Goal: Transaction & Acquisition: Obtain resource

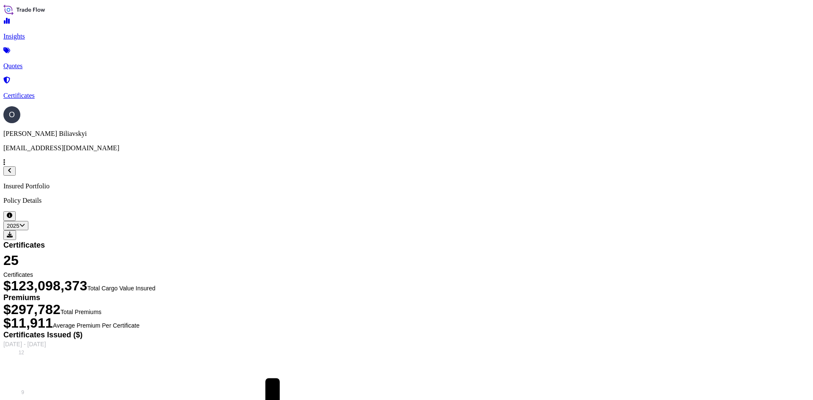
select select "2025"
click at [44, 63] on link "Quotes" at bounding box center [406, 59] width 806 height 22
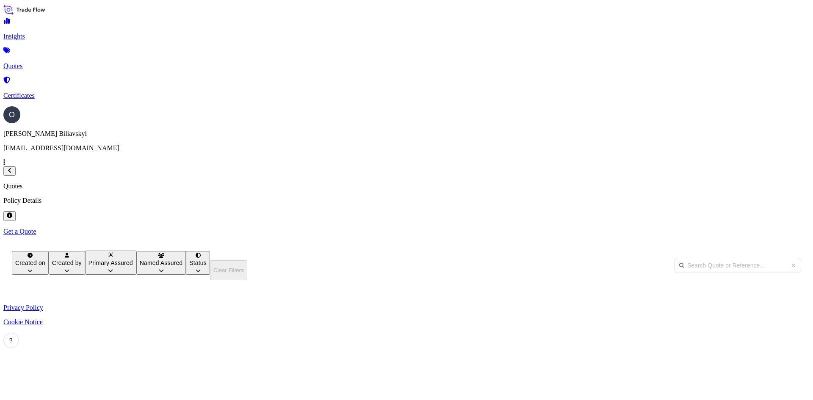
scroll to position [282, 671]
click at [771, 228] on link "Get a Quote" at bounding box center [406, 232] width 806 height 8
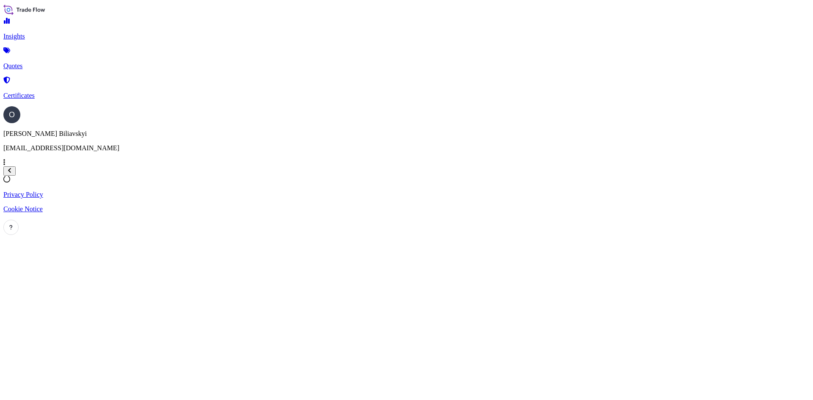
select select "Barge"
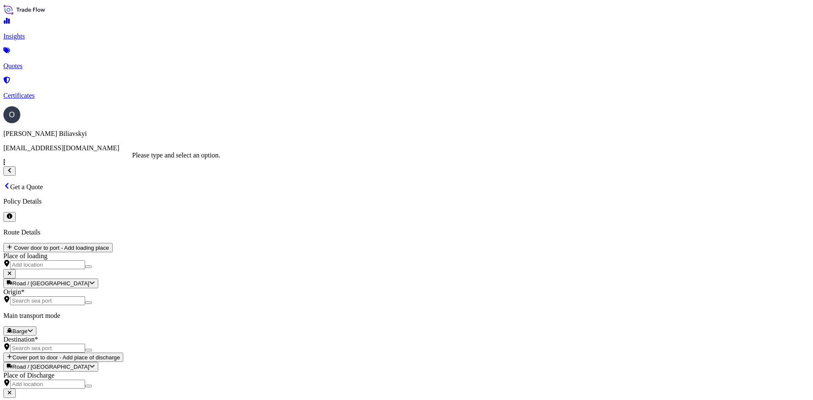
click at [85, 296] on input "Origin *" at bounding box center [47, 300] width 75 height 9
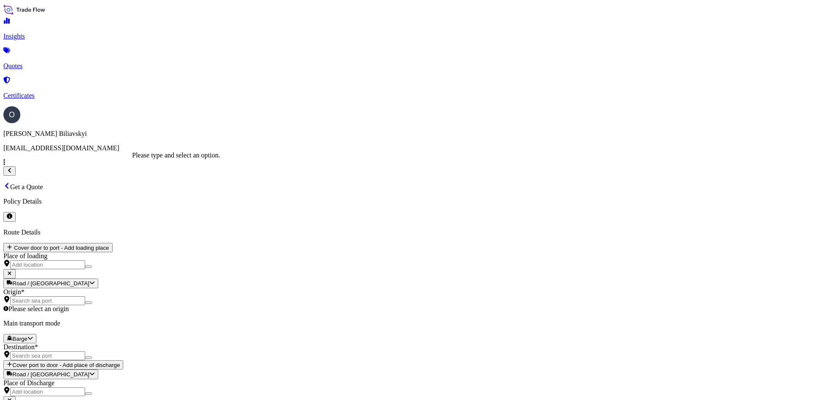
click at [85, 296] on input "Origin * Please select an origin" at bounding box center [47, 300] width 75 height 9
paste input "IZMAIL, [GEOGRAPHIC_DATA]"
click at [210, 154] on span "Izmail, [GEOGRAPHIC_DATA], [GEOGRAPHIC_DATA]" at bounding box center [213, 156] width 162 height 7
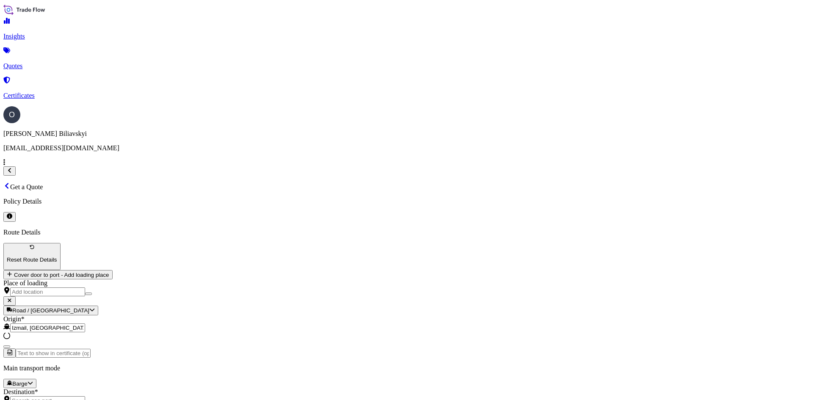
type input "Izmail, [GEOGRAPHIC_DATA], [GEOGRAPHIC_DATA]"
click at [91, 349] on input "Text to appear on certificate" at bounding box center [53, 353] width 75 height 9
paste input "IZMAIL, [GEOGRAPHIC_DATA]"
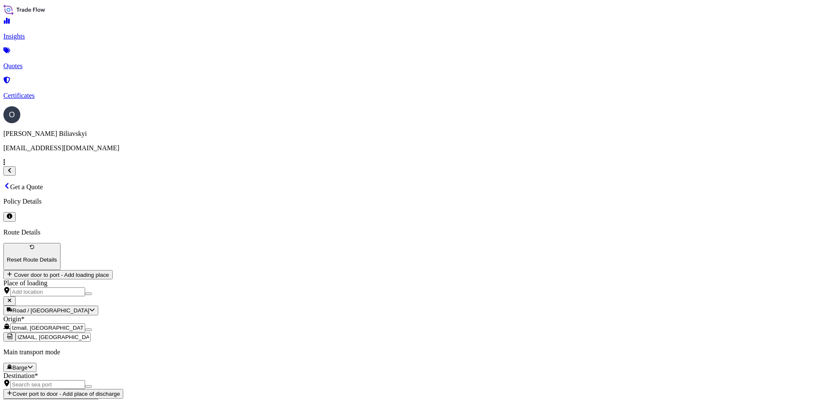
type input "IZMAIL, [GEOGRAPHIC_DATA]"
click at [237, 315] on div "Origin * Izmail, [GEOGRAPHIC_DATA], [GEOGRAPHIC_DATA]" at bounding box center [406, 323] width 806 height 17
click at [85, 323] on input "Izmail, [GEOGRAPHIC_DATA], [GEOGRAPHIC_DATA]" at bounding box center [47, 327] width 75 height 9
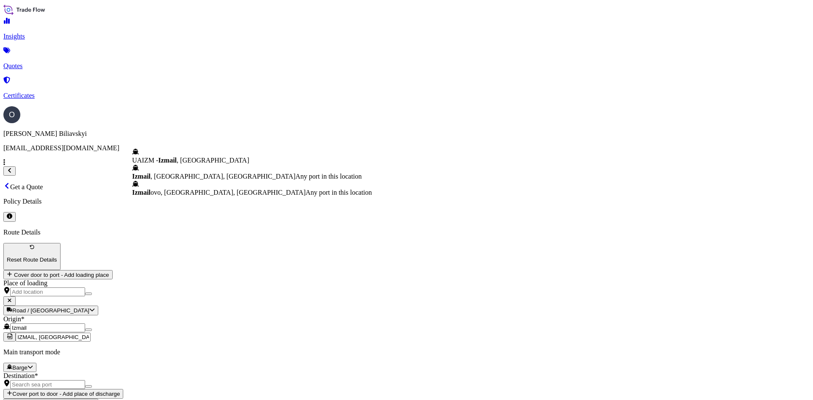
click at [226, 163] on span "UAIZM - Izmail , [GEOGRAPHIC_DATA]" at bounding box center [190, 160] width 117 height 7
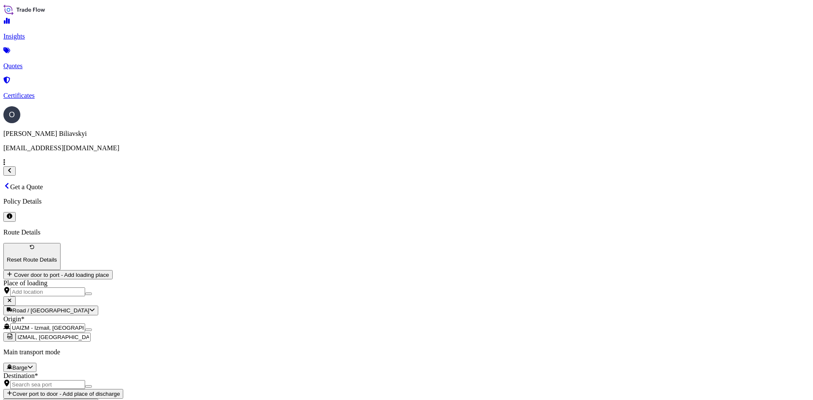
type input "UAIZM - Izmail, [GEOGRAPHIC_DATA]"
click at [85, 380] on input "Destination *" at bounding box center [47, 384] width 75 height 9
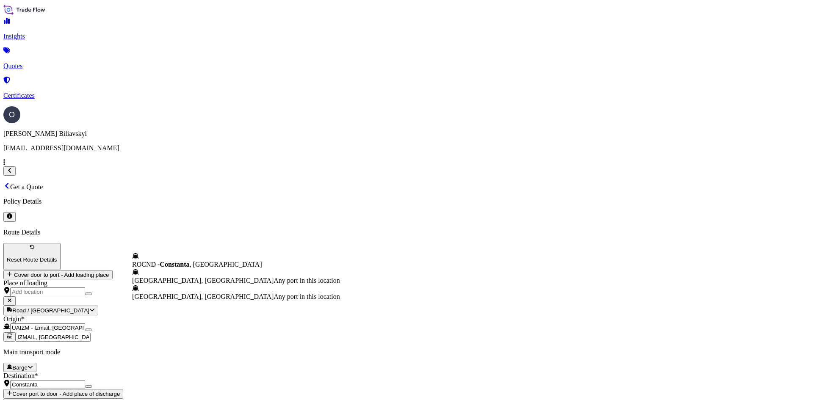
click at [178, 267] on span "ROCND - [GEOGRAPHIC_DATA] , [GEOGRAPHIC_DATA]" at bounding box center [197, 264] width 130 height 7
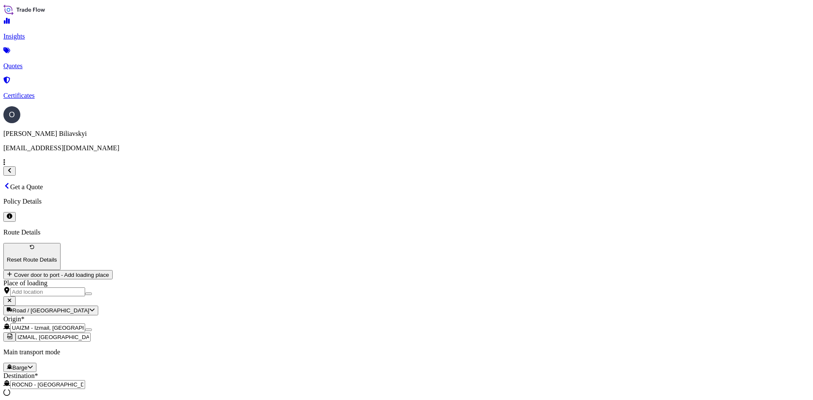
type input "ROCND - [GEOGRAPHIC_DATA], [GEOGRAPHIC_DATA]"
drag, startPoint x: 180, startPoint y: 255, endPoint x: 182, endPoint y: 261, distance: 5.6
paste input "CONSTANTA, [GEOGRAPHIC_DATA] IN TRANSIT TO [GEOGRAPHIC_DATA]"
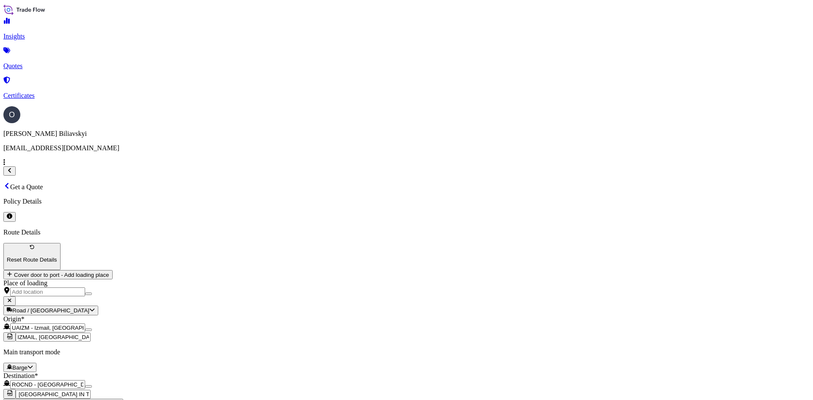
type input "CONSTANTA, [GEOGRAPHIC_DATA] IN TRANSIT TO [GEOGRAPHIC_DATA]"
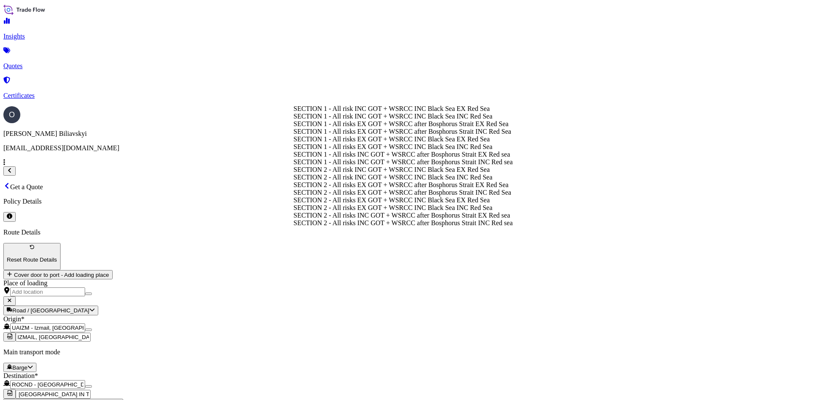
scroll to position [0, 0]
click at [434, 189] on div "SECTION 2 - All risks EX GOT + WSRCC after Bosphorus Strait EX Red Sea" at bounding box center [402, 185] width 219 height 8
type input "SECTION 2 - All risks EX GOT + WSRCC after Bosphorus Strait EX Red Sea"
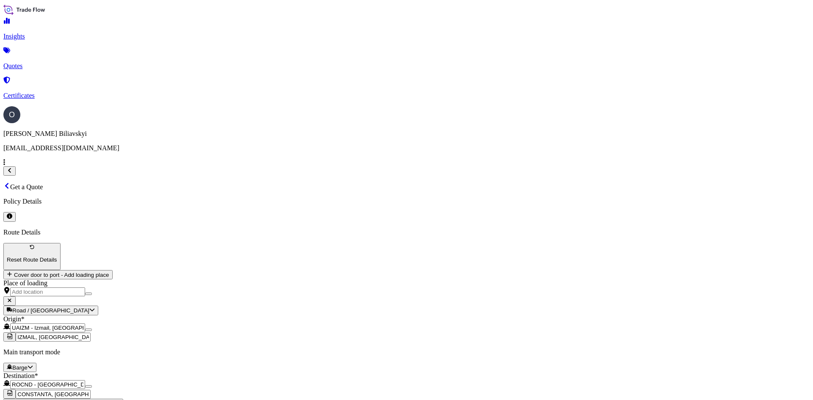
click at [592, 113] on div "NIBULON SA" at bounding box center [573, 109] width 56 height 8
select select "31538"
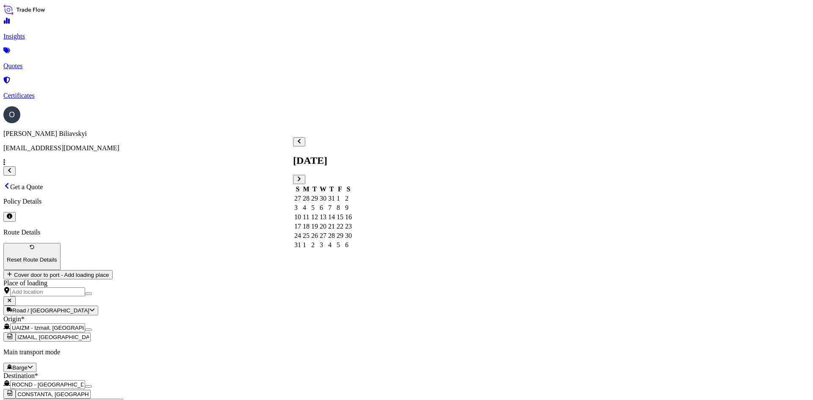
click at [318, 204] on div "5" at bounding box center [314, 208] width 7 height 8
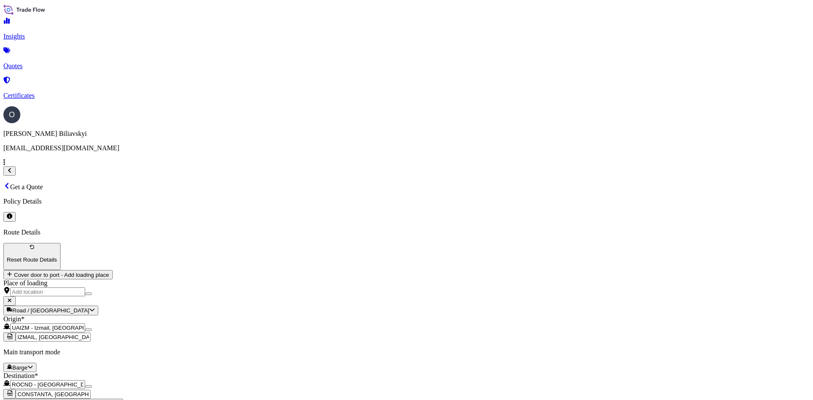
paste textarea "3,903.820 mt of UKRAINIAN CONVENTIONAL "00" RAPESEEDS, NON-GMO, SUSTAINABLE, IN…"
type textarea "3,903.820 mt of UKRAINIAN CONVENTIONAL "00" RAPESEEDS, NON-GMO, SUSTAINABLE, IN…"
paste input "1561528.00"
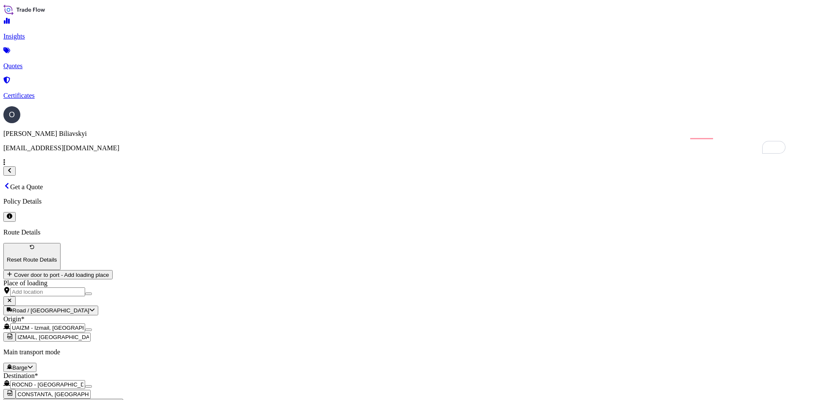
type input "1561528.00"
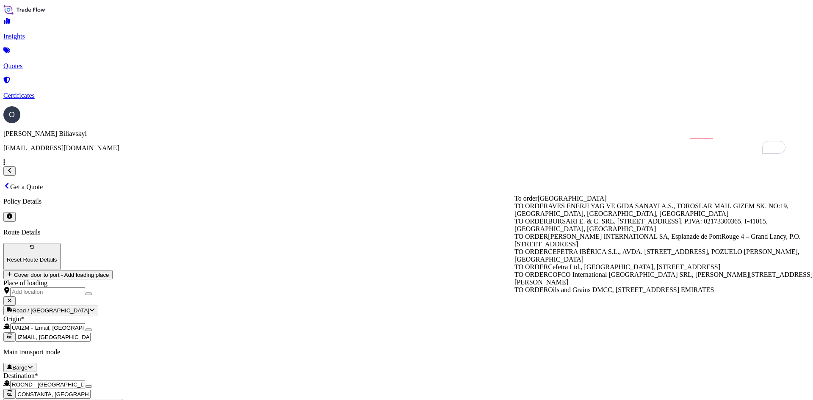
type input "TO ORDER"
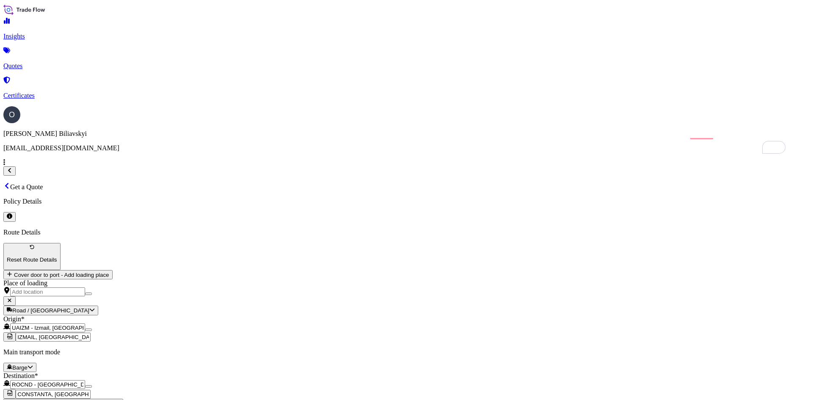
drag, startPoint x: 589, startPoint y: 215, endPoint x: 521, endPoint y: 215, distance: 67.7
type input "0"
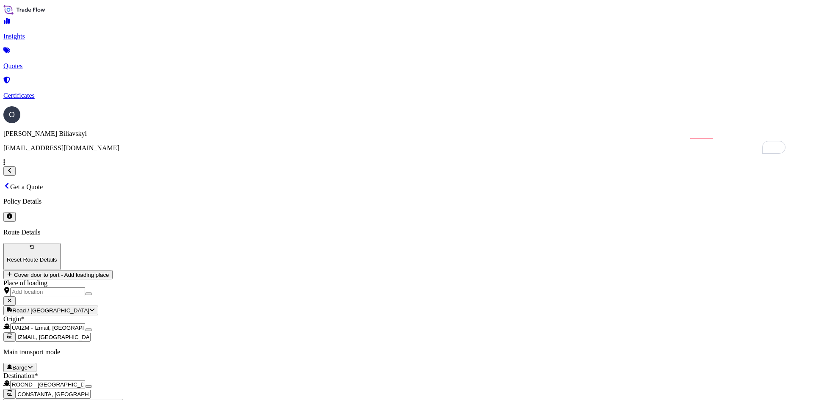
paste input "21 barge NBL-005"
type input "21 barge NBL-005"
paste input "barge NBL-005"
type input "barge NBL-005"
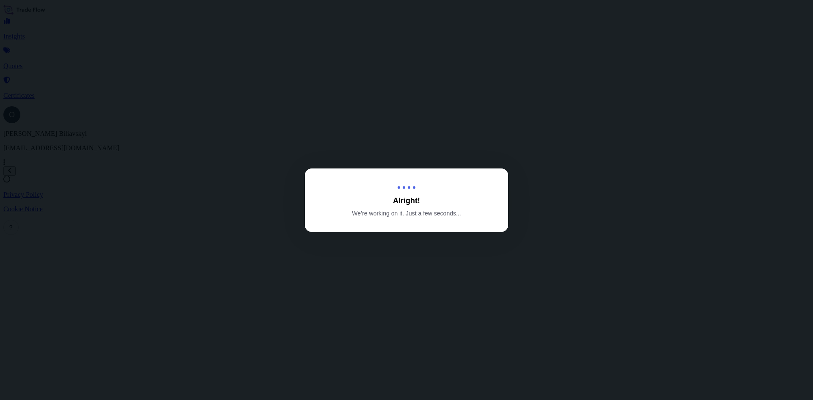
select select "Barge"
select select "31538"
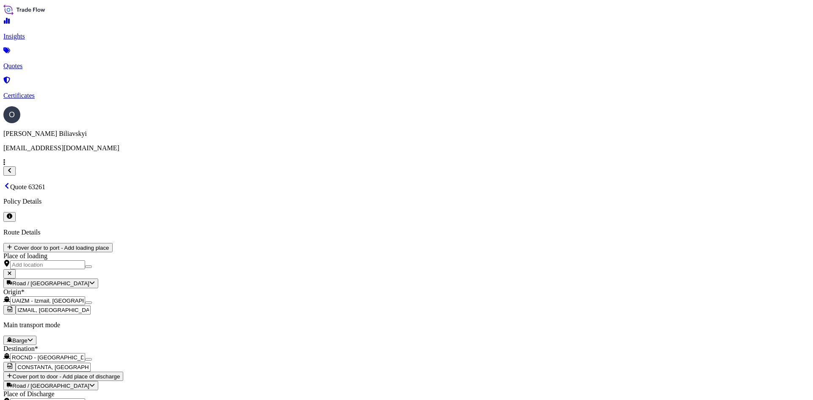
click at [39, 64] on link "Quotes" at bounding box center [406, 59] width 806 height 22
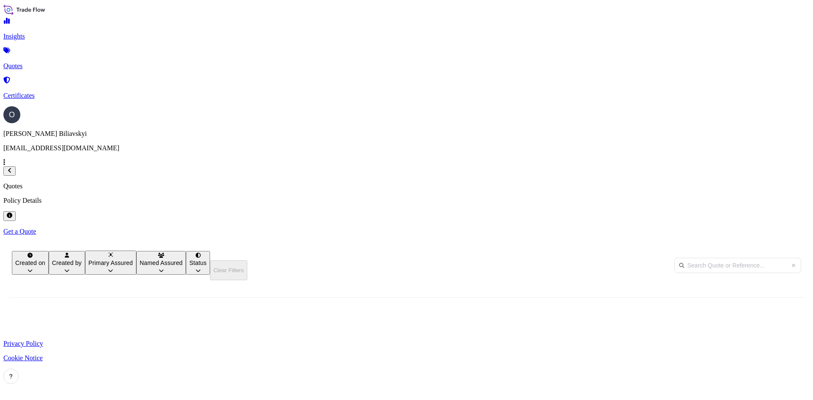
scroll to position [256, 671]
click at [770, 228] on p "Get a Quote" at bounding box center [406, 232] width 806 height 8
select select "Barge"
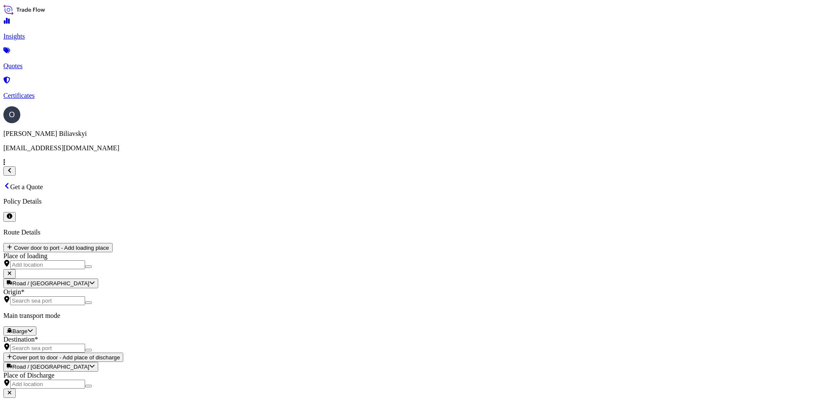
click at [85, 296] on input "Origin *" at bounding box center [47, 300] width 75 height 9
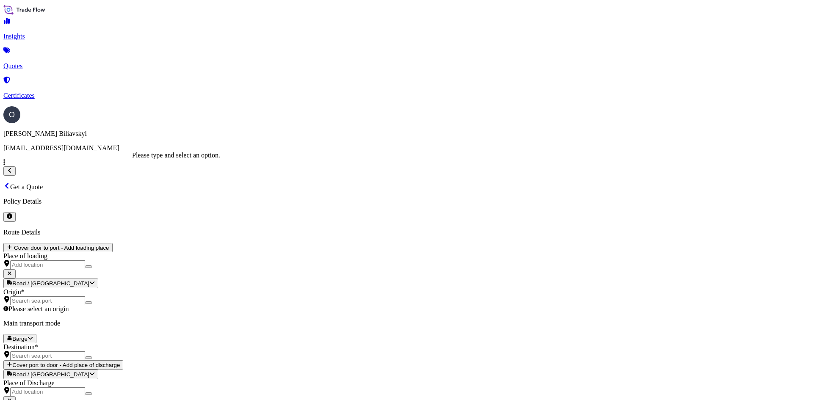
click at [85, 296] on input "Origin * Please select an origin" at bounding box center [47, 300] width 75 height 9
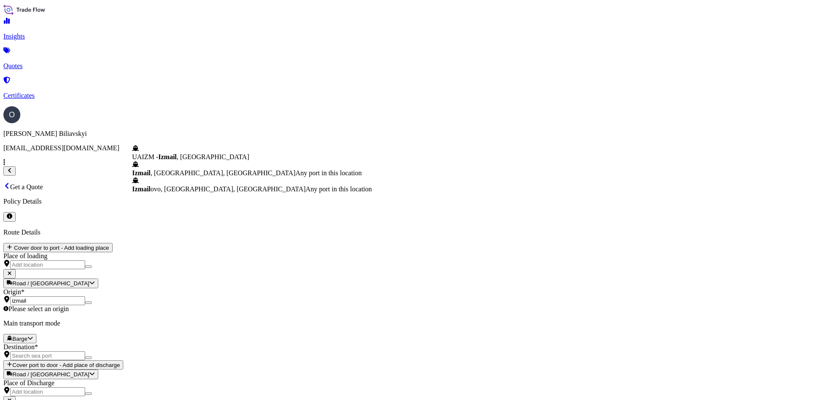
click at [208, 161] on div "UAIZM - Izmail , [GEOGRAPHIC_DATA]" at bounding box center [252, 153] width 240 height 16
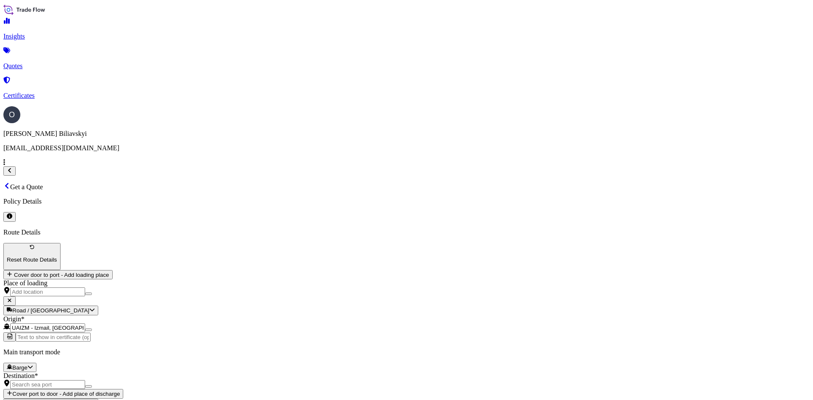
type input "UAIZM - Izmail, [GEOGRAPHIC_DATA]"
click at [91, 333] on input "Text to appear on certificate" at bounding box center [53, 337] width 75 height 9
paste input "IZMAIL, [GEOGRAPHIC_DATA]"
type input "IZMAIL, [GEOGRAPHIC_DATA]"
click at [85, 380] on input "Destination *" at bounding box center [47, 384] width 75 height 9
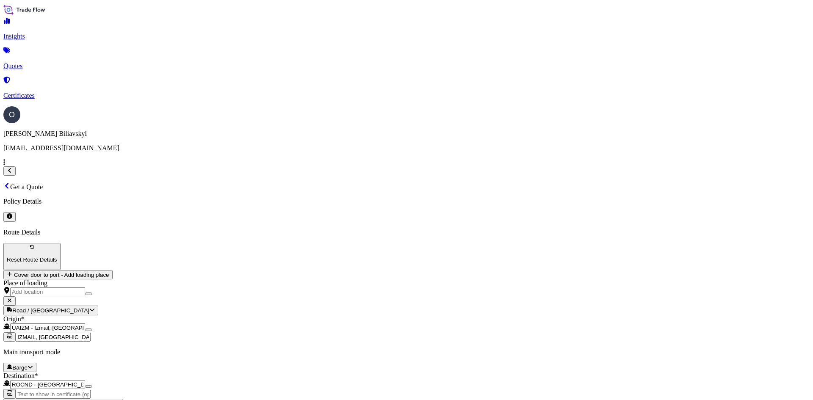
type input "ROCND - [GEOGRAPHIC_DATA], [GEOGRAPHIC_DATA]"
paste input "CONSTANTA, [GEOGRAPHIC_DATA] IN TRANSIT TO [GEOGRAPHIC_DATA]"
type input "CONSTANTA, [GEOGRAPHIC_DATA] IN TRANSIT TO [GEOGRAPHIC_DATA]"
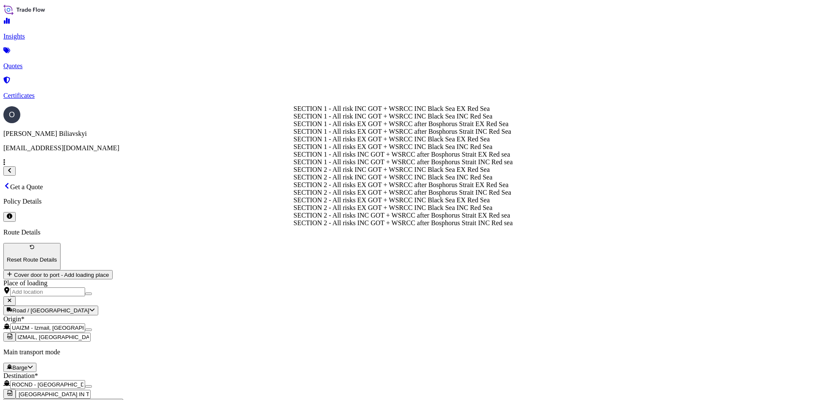
click at [425, 189] on div "SECTION 2 - All risks EX GOT + WSRCC after Bosphorus Strait EX Red Sea" at bounding box center [402, 185] width 219 height 8
type input "SECTION 2 - All risks EX GOT + WSRCC after Bosphorus Strait EX Red Sea"
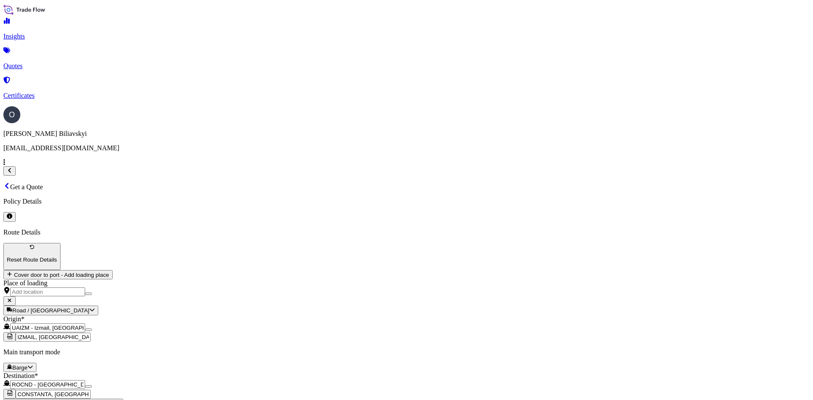
click at [579, 110] on div "NIBULON SA" at bounding box center [573, 109] width 56 height 8
select select "31538"
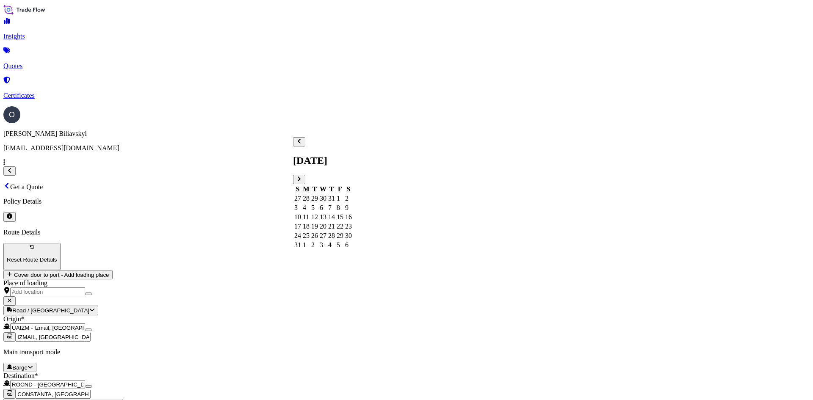
click at [318, 204] on div "5" at bounding box center [314, 208] width 7 height 8
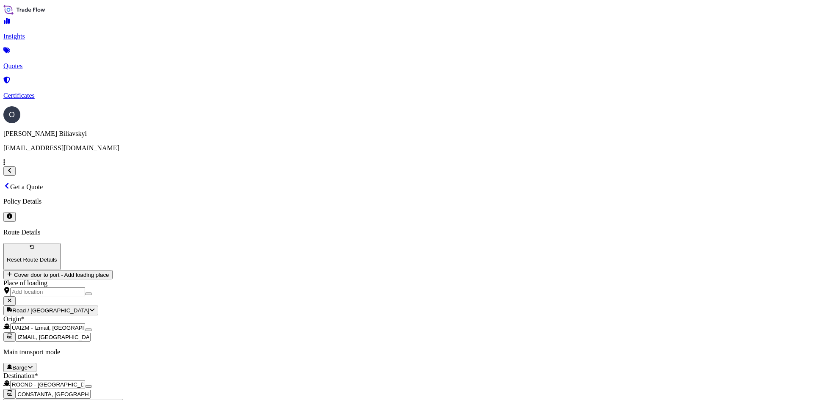
paste textarea "3,909.580 mt of UKRAINIAN CONVENTIONAL "00" RAPESEEDS, NON-GMO, SUSTAINABLE, IN…"
type textarea "3,909.580 mt of UKRAINIAN CONVENTIONAL "00" RAPESEEDS, NON-GMO, SUSTAINABLE, IN…"
paste input "1563832.00"
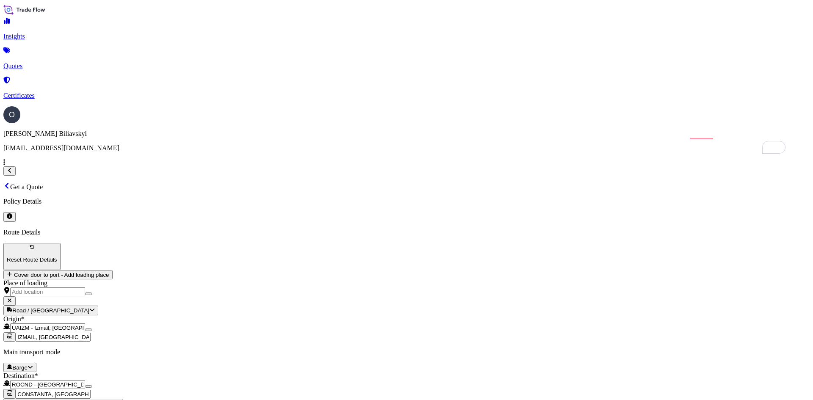
type input "1563832.00"
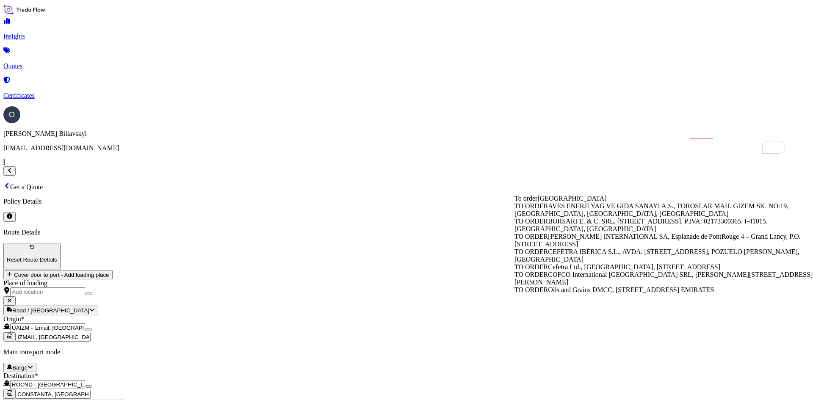
type input "TO ORDER"
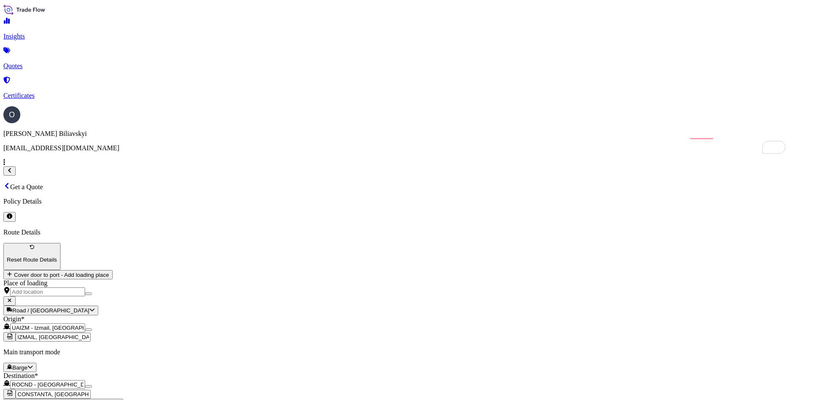
paste input "22 barge NBL-019"
type input "22 barge NBL-019"
drag, startPoint x: 593, startPoint y: 216, endPoint x: 555, endPoint y: 216, distance: 38.9
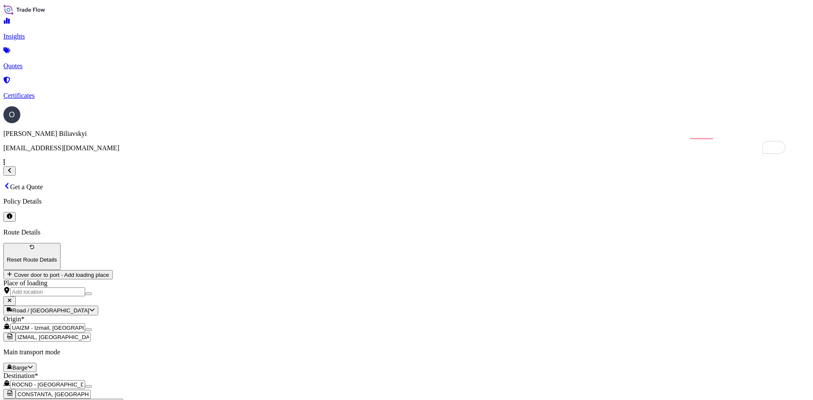
type input "0"
paste input "barge NBL-019"
click at [592, 273] on p "Use "barge NBL-019"" at bounding box center [576, 270] width 61 height 8
type input "barge NBL-019"
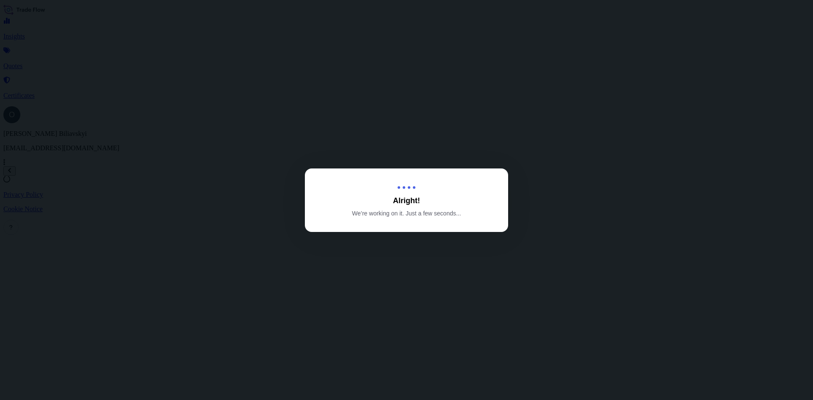
select select "Barge"
select select "31538"
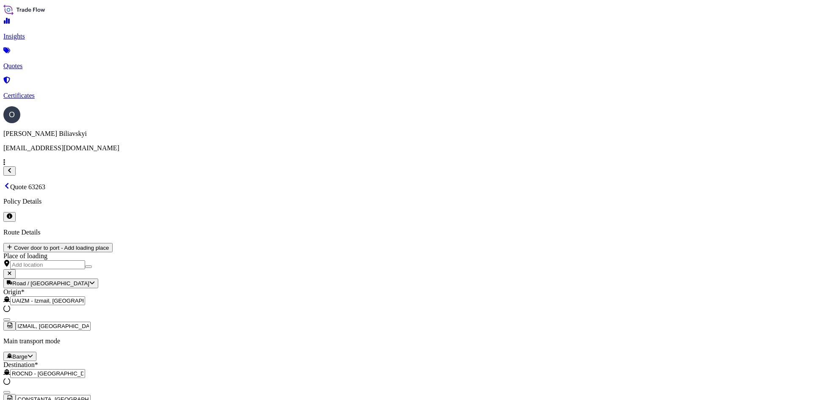
scroll to position [322, 0]
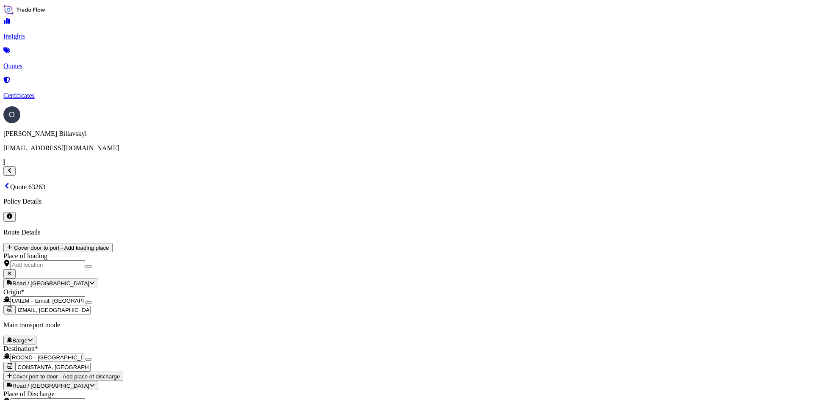
click at [37, 62] on p "Quotes" at bounding box center [406, 66] width 806 height 8
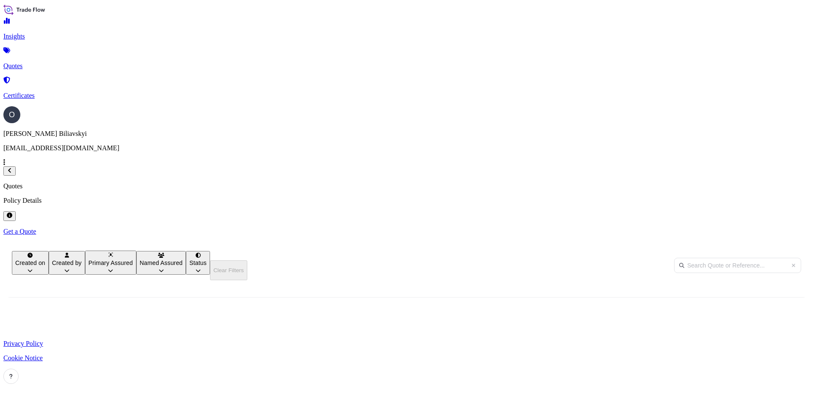
scroll to position [256, 671]
click at [767, 228] on p "Get a Quote" at bounding box center [406, 232] width 806 height 8
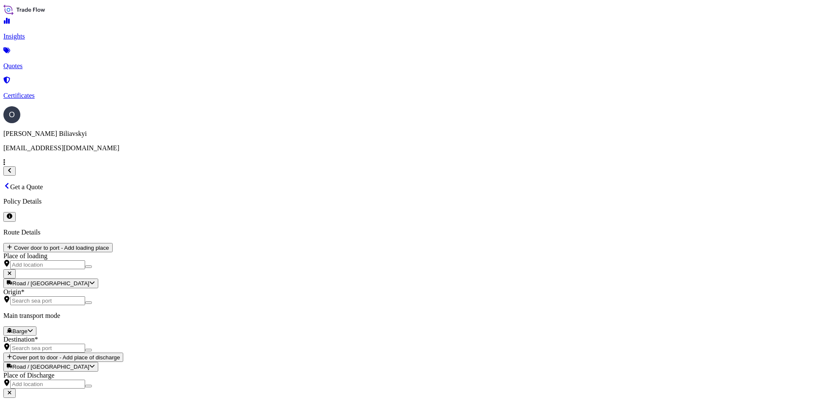
click at [185, 174] on body "Insights Quotes Certificates O [PERSON_NAME] [EMAIL_ADDRESS][DOMAIN_NAME] Get a…" at bounding box center [406, 392] width 806 height 779
click at [155, 209] on span "Water" at bounding box center [147, 205] width 16 height 7
select select "Water"
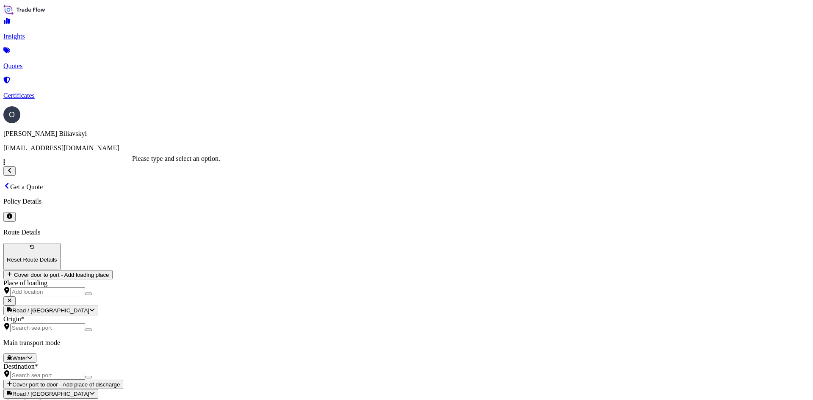
click at [85, 323] on input "Origin *" at bounding box center [47, 327] width 75 height 9
click at [191, 315] on div "Origin *" at bounding box center [406, 323] width 806 height 17
click at [85, 323] on input "Origin * Please select an origin" at bounding box center [47, 327] width 75 height 9
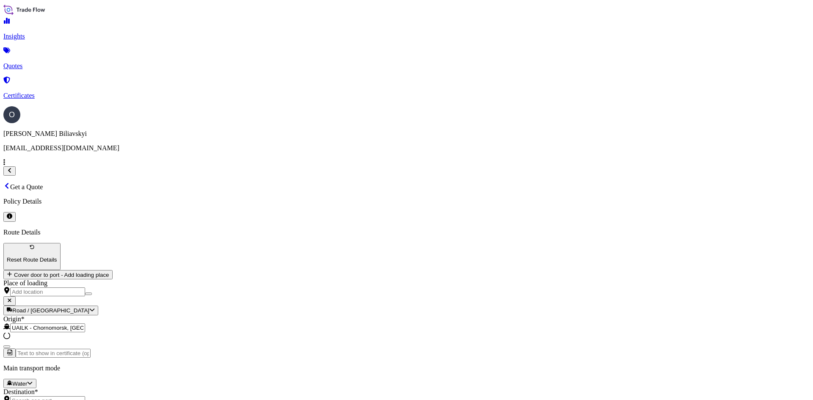
type input "UAILK - Chornomorsk, [GEOGRAPHIC_DATA]"
click at [91, 349] on input "Text to appear on certificate" at bounding box center [53, 353] width 75 height 9
paste input "CHORNOMORSK, [GEOGRAPHIC_DATA]"
type input "CHORNOMORSK, [GEOGRAPHIC_DATA]"
click at [85, 380] on input "Destination *" at bounding box center [47, 384] width 75 height 9
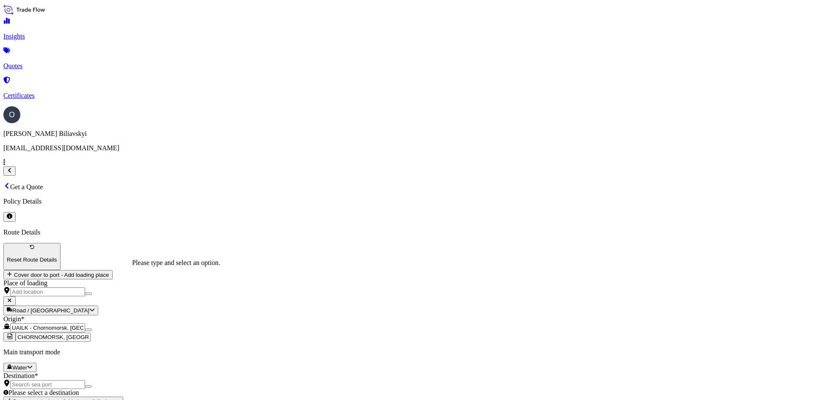
click at [85, 380] on input "Destination * Please select a destination" at bounding box center [47, 384] width 75 height 9
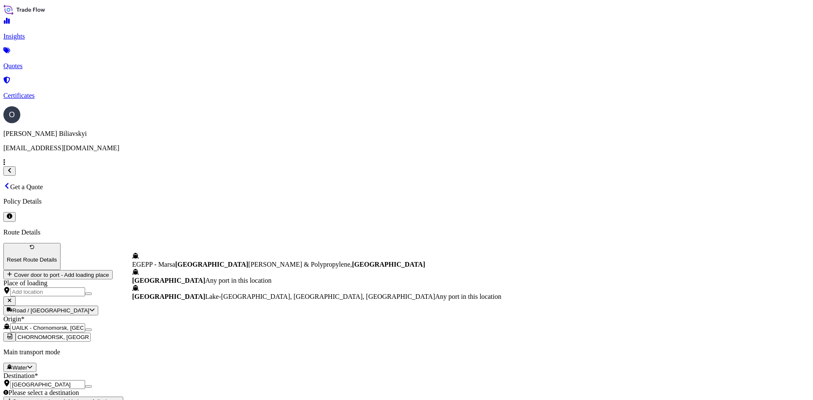
click at [210, 284] on div "[GEOGRAPHIC_DATA] Any port in this location" at bounding box center [316, 276] width 369 height 16
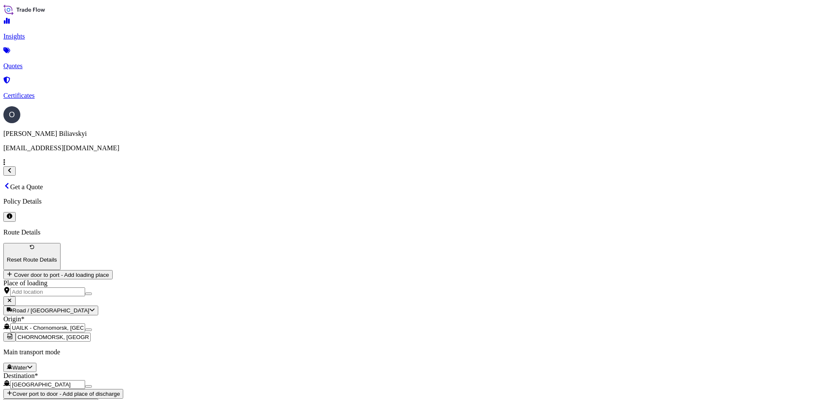
type input "[GEOGRAPHIC_DATA]"
click at [199, 372] on div "Destination * [GEOGRAPHIC_DATA]" at bounding box center [406, 380] width 806 height 17
click at [85, 380] on input "[GEOGRAPHIC_DATA]" at bounding box center [47, 384] width 75 height 9
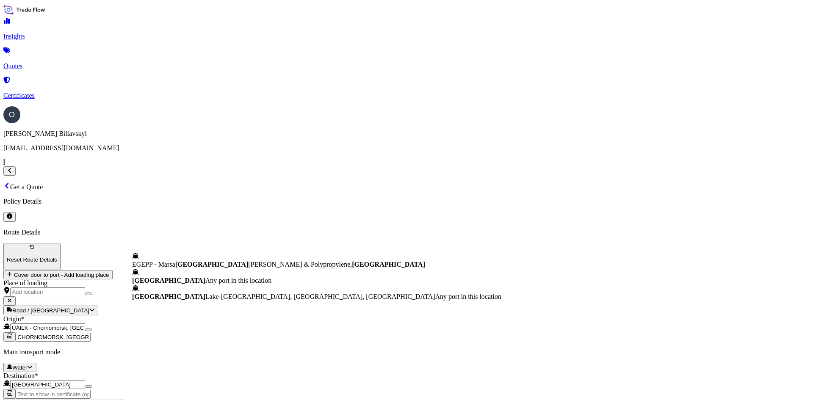
click at [218, 372] on div "Destination * [GEOGRAPHIC_DATA]" at bounding box center [406, 380] width 806 height 17
click at [85, 380] on input "[GEOGRAPHIC_DATA]" at bounding box center [47, 384] width 75 height 9
click at [250, 372] on div at bounding box center [406, 372] width 806 height 0
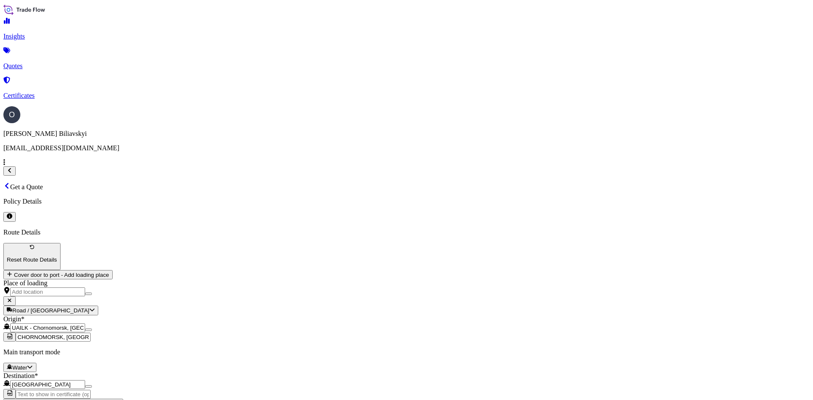
click at [91, 390] on input "Text to appear on certificate" at bounding box center [53, 394] width 75 height 9
paste input "1-2 SAFE PORTS [GEOGRAPHIC_DATA]"
type input "1-2 SAFE PORTS [GEOGRAPHIC_DATA]"
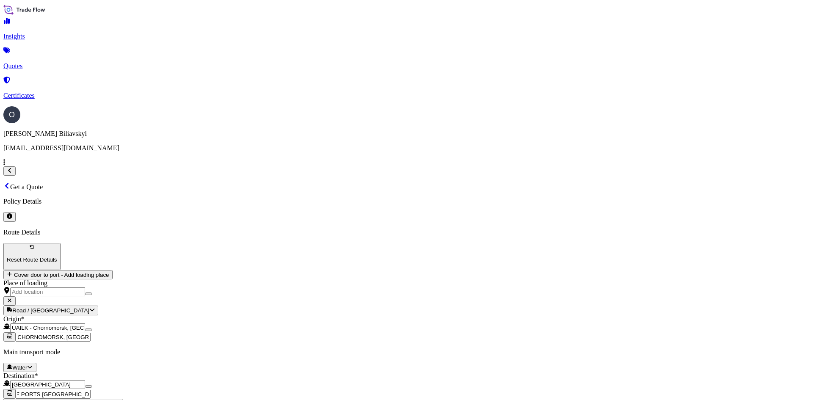
scroll to position [0, 0]
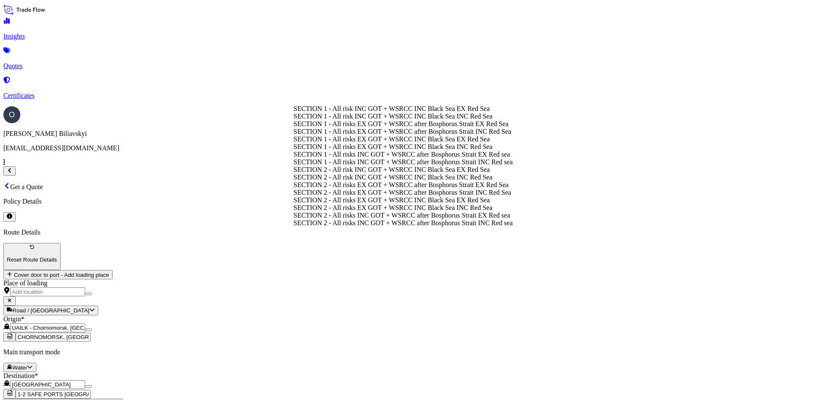
click at [422, 158] on div "SECTION 1 - All risks INC GOT + WSRCC after Bosphorus Strait EX Red sea" at bounding box center [402, 155] width 219 height 8
type input "SECTION 1 - All risks INC GOT + WSRCC after Bosphorus Strait EX Red sea"
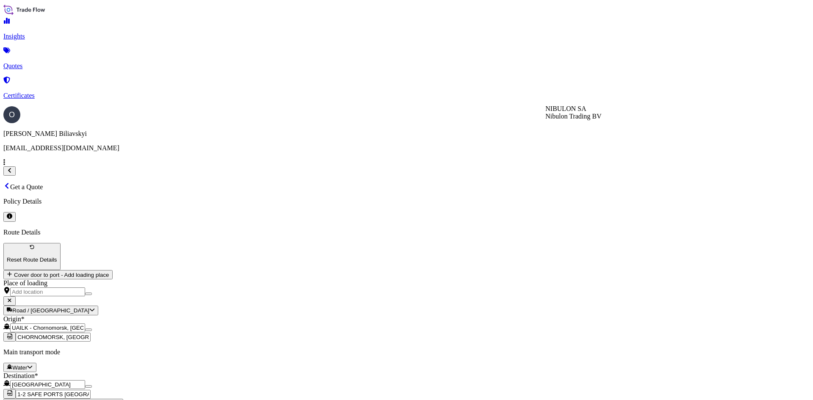
click at [584, 113] on div "NIBULON SA" at bounding box center [573, 109] width 56 height 8
select select "31538"
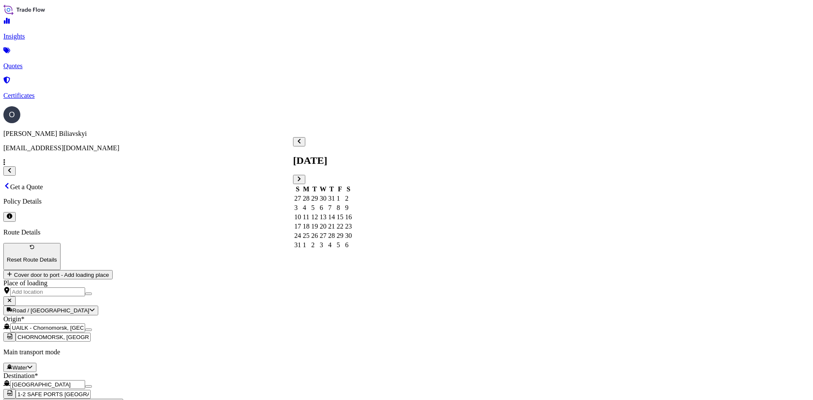
click at [343, 213] on div "15" at bounding box center [340, 217] width 7 height 8
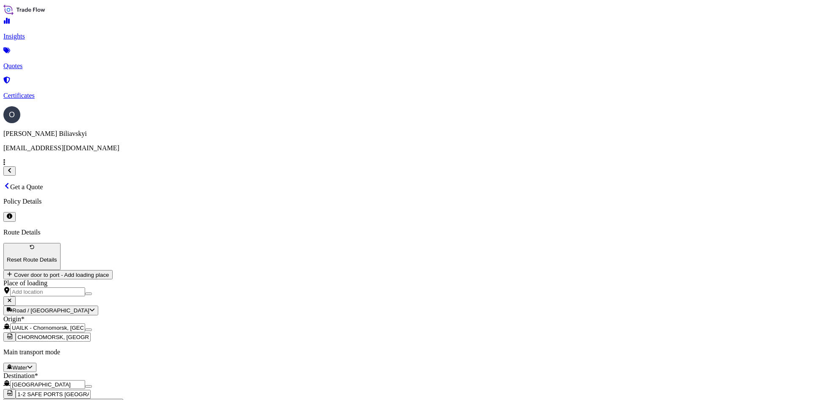
paste textarea "33,000.000 mt of UKRAINIAN WHEAT, CROP 2025. The insured value — 102%. The insu…"
type textarea "33,000.000 mt of UKRAINIAN WHEAT, CROP 2025. The insured value — 102%. The insu…"
paste input "7854000.00"
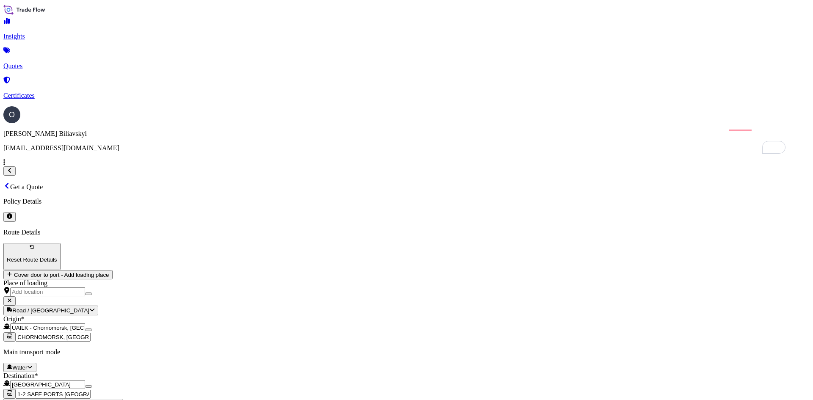
type input "7854000.00"
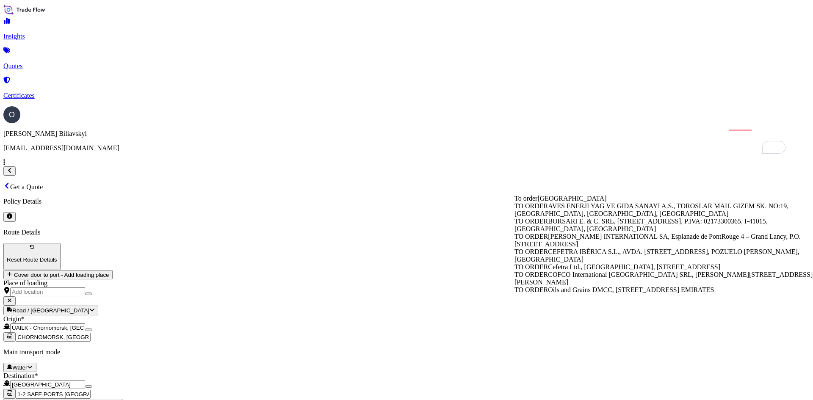
type input "TO ORDER"
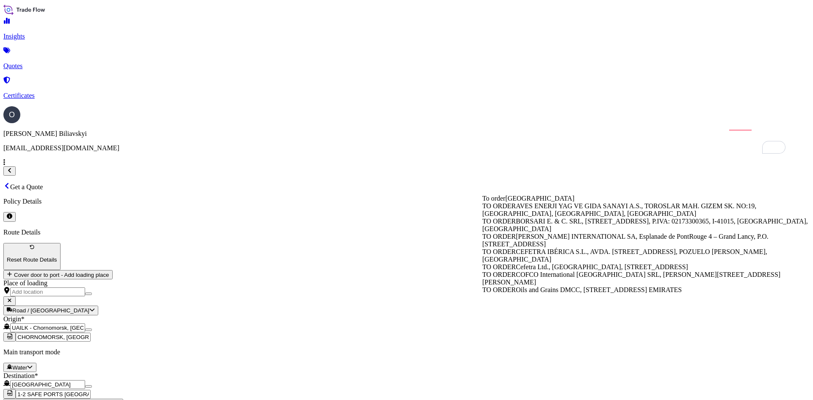
scroll to position [27, 0]
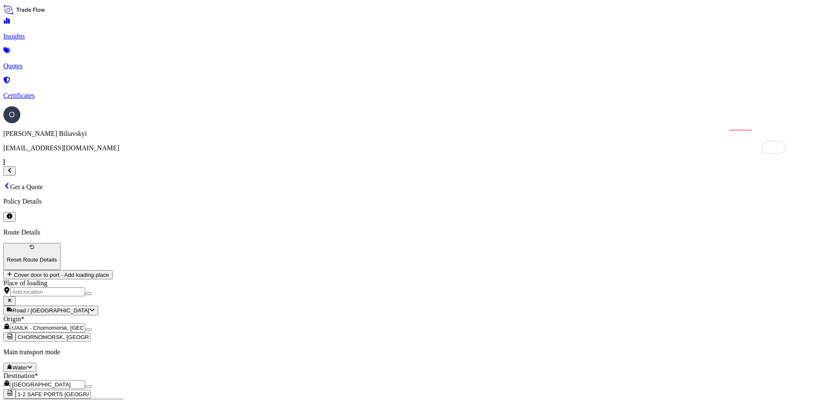
drag, startPoint x: 610, startPoint y: 217, endPoint x: 493, endPoint y: 215, distance: 117.3
type input "2"
paste input "23 GOZO 25/005"
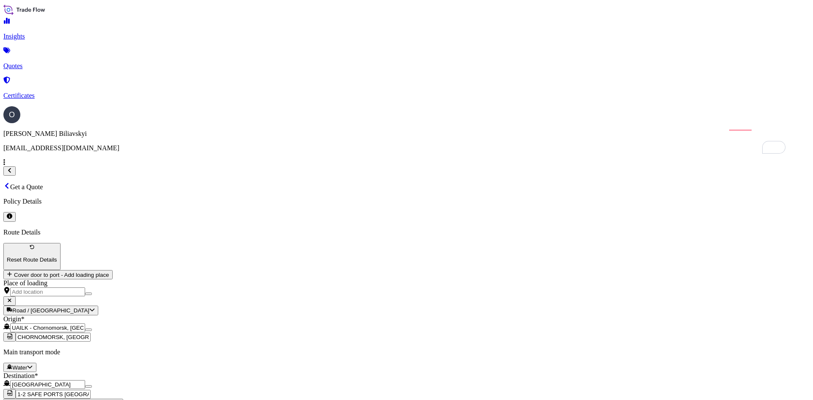
type input "23 GOZO 25/005"
click at [582, 273] on div "Use "GOZO"" at bounding box center [564, 270] width 36 height 8
type input "GOZO"
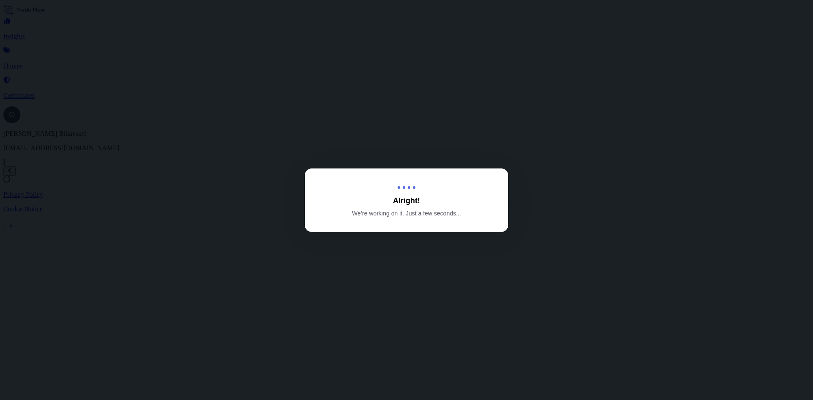
select select "Water"
select select "31538"
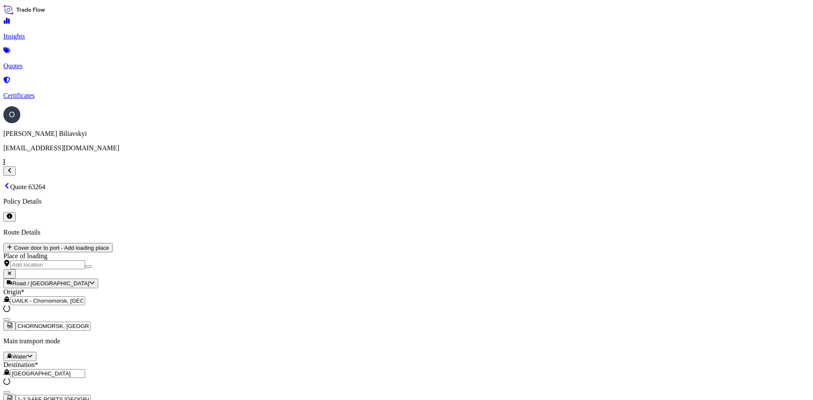
scroll to position [322, 0]
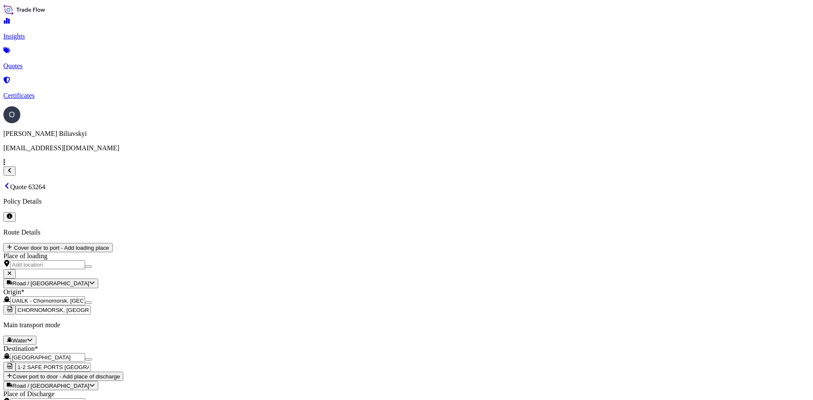
click at [41, 64] on link "Quotes" at bounding box center [406, 59] width 806 height 22
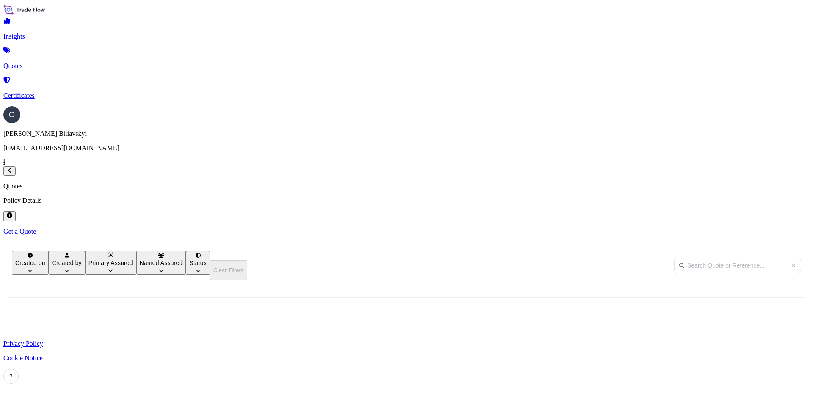
scroll to position [256, 671]
click at [174, 394] on span "SECTION 2 - All risks EX GOT + WSRCC after Bosphorus Strait EX Red Sea" at bounding box center [147, 398] width 54 height 8
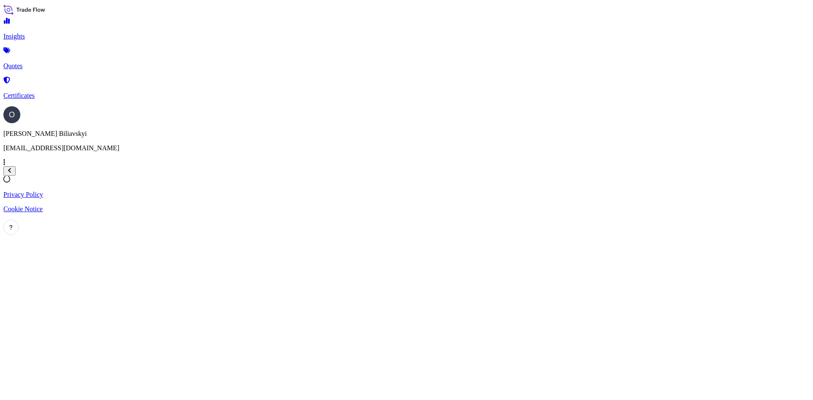
select select "Barge"
select select "31538"
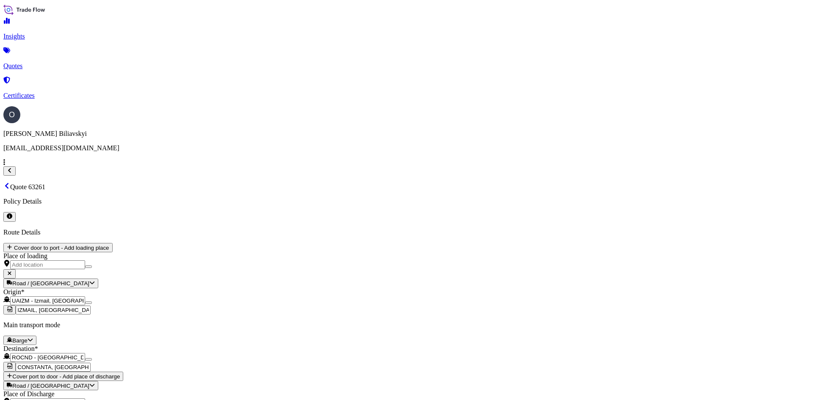
scroll to position [1027, 0]
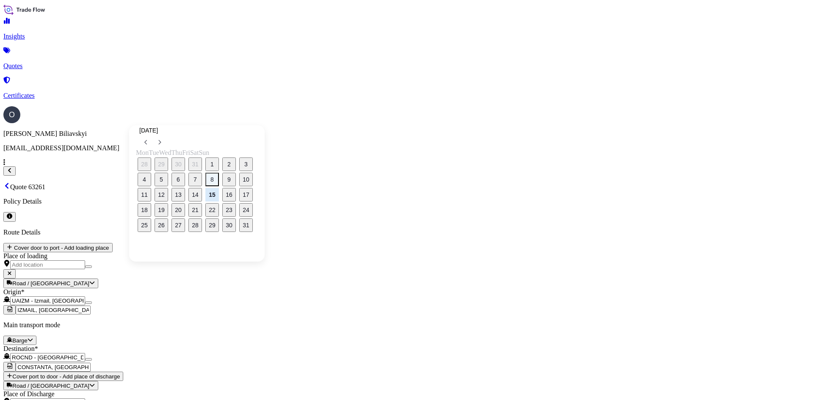
click at [219, 179] on button "8" at bounding box center [212, 180] width 14 height 14
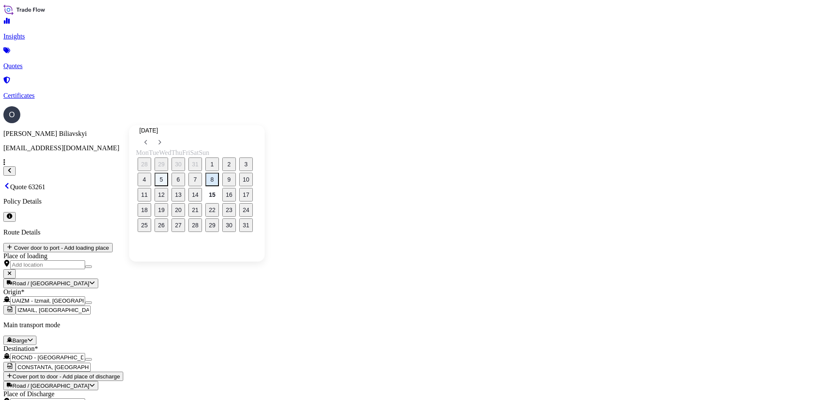
click at [164, 178] on button "5" at bounding box center [162, 180] width 14 height 14
type input "[DATE]"
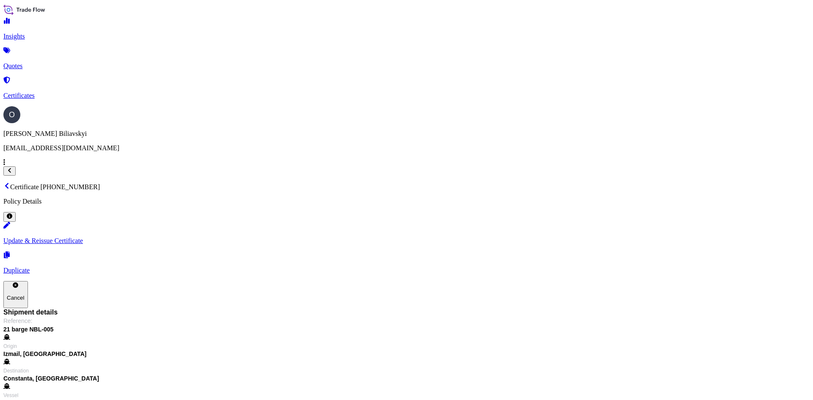
click at [50, 65] on link "Quotes" at bounding box center [406, 59] width 806 height 22
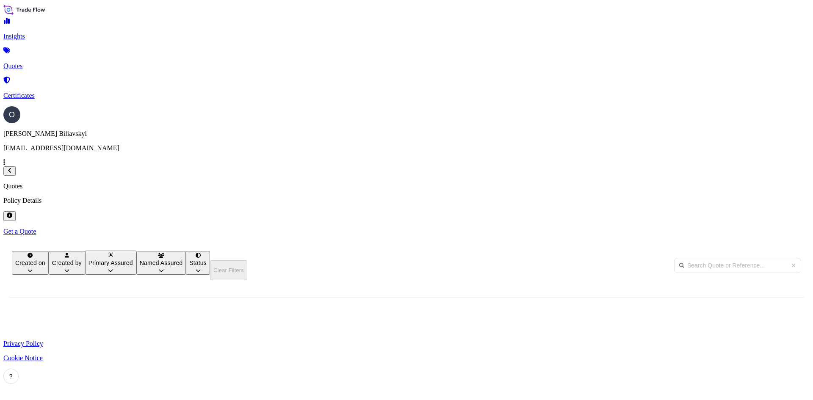
scroll to position [256, 671]
click at [221, 366] on span "22 barge NBL-019" at bounding box center [204, 370] width 33 height 8
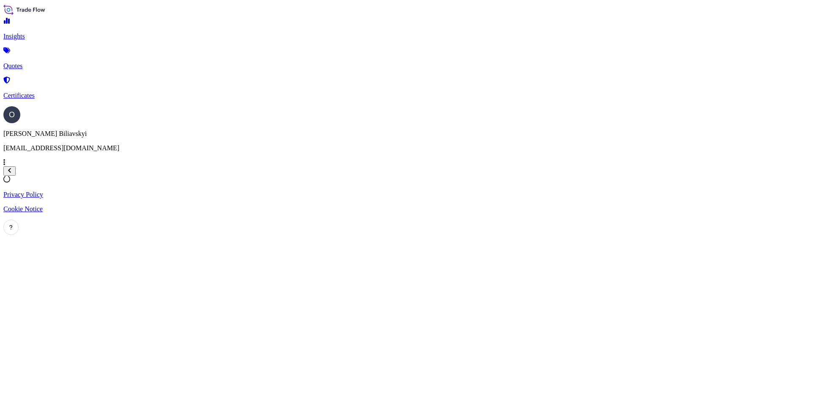
select select "Barge"
select select "31538"
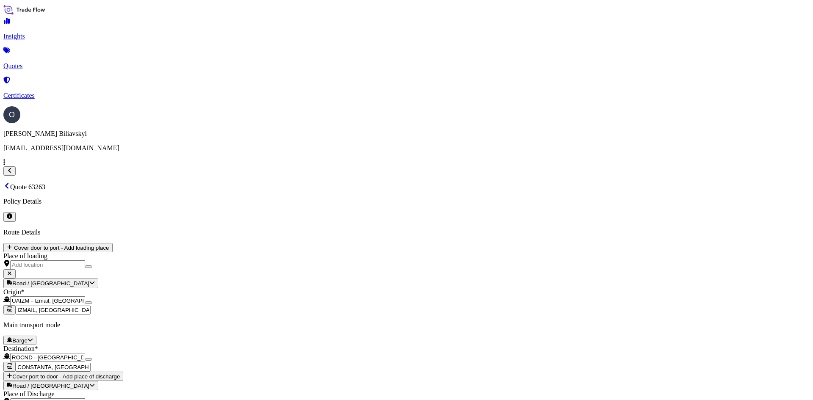
scroll to position [1027, 0]
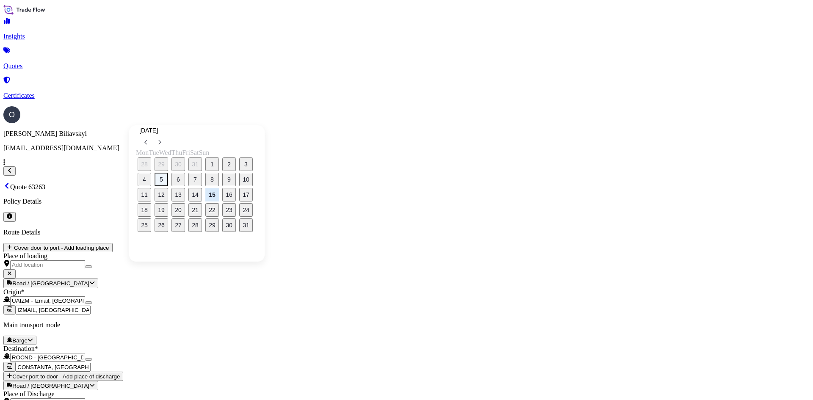
click at [166, 178] on button "5" at bounding box center [162, 180] width 14 height 14
type input "[DATE]"
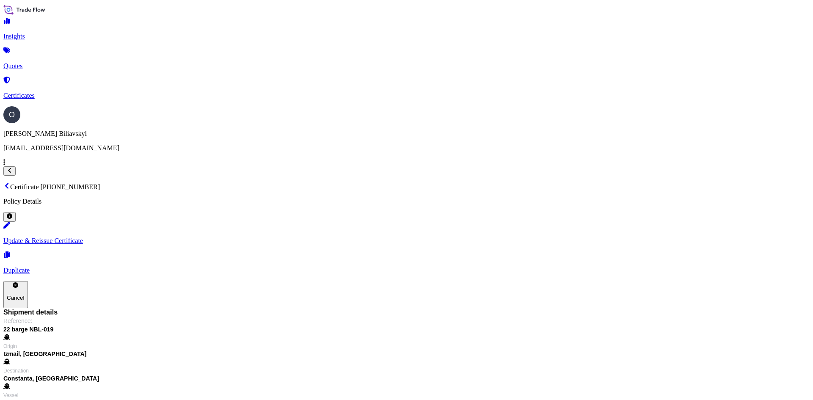
click at [35, 92] on p "Certificates" at bounding box center [406, 96] width 806 height 8
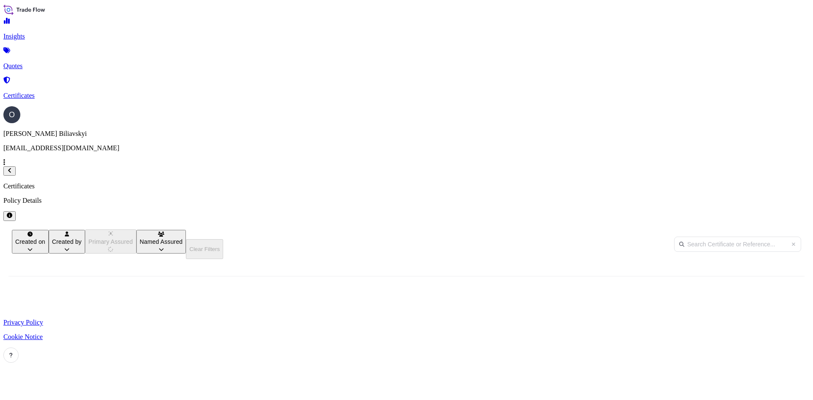
scroll to position [256, 671]
click at [49, 63] on link "Quotes" at bounding box center [406, 59] width 806 height 22
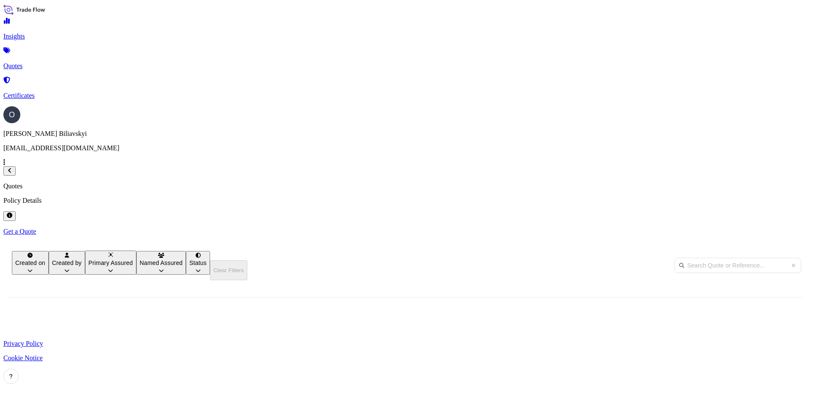
scroll to position [256, 671]
click at [181, 328] on div "SECTION 1 - All risks INC GOT + WSRCC after Bosphorus Strait EX Red sea" at bounding box center [147, 342] width 68 height 28
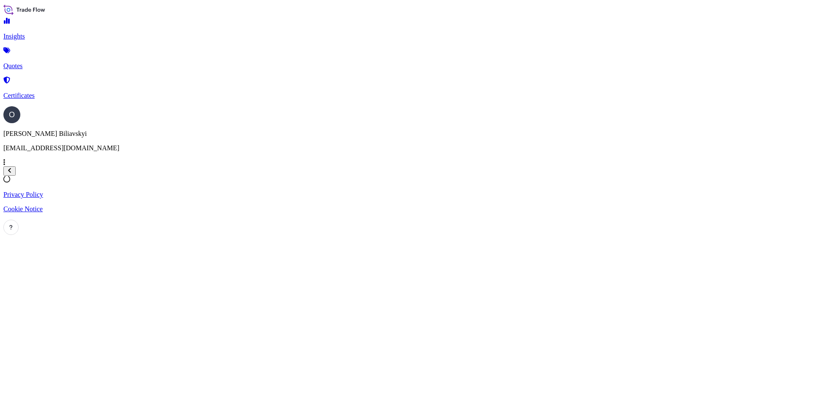
select select "Water"
select select "31538"
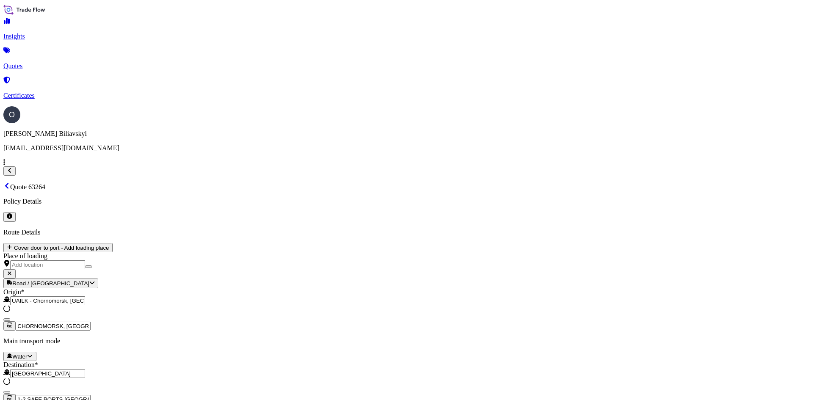
scroll to position [322, 0]
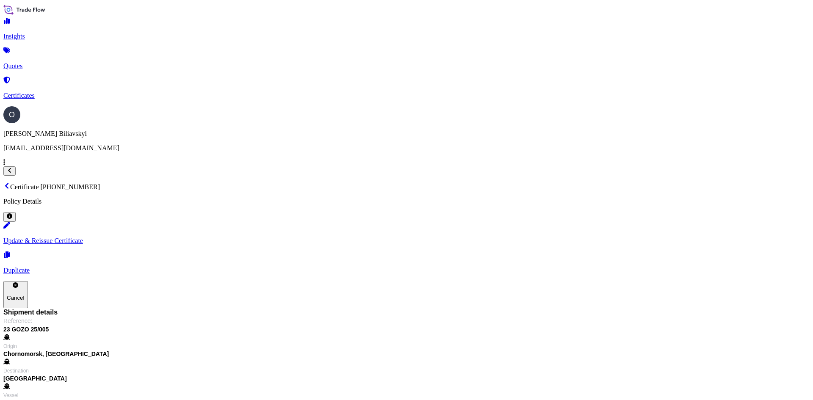
click at [34, 62] on p "Quotes" at bounding box center [406, 66] width 806 height 8
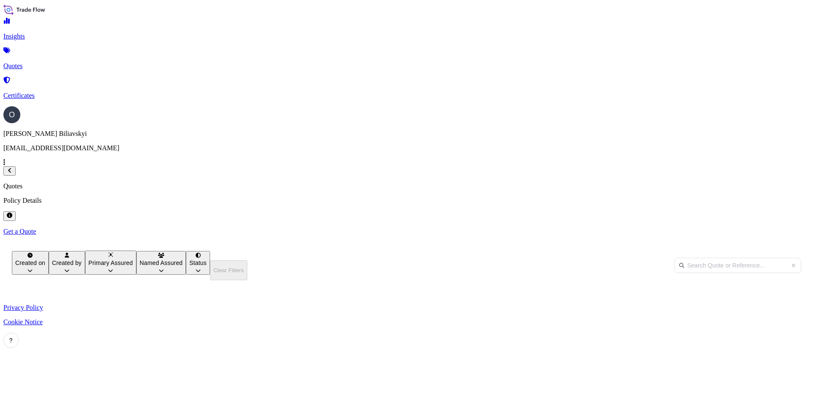
scroll to position [282, 671]
click at [51, 92] on p "Certificates" at bounding box center [406, 96] width 806 height 8
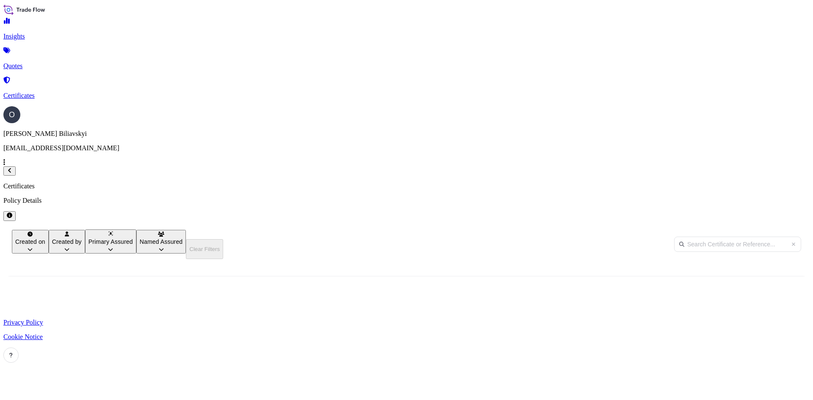
scroll to position [256, 671]
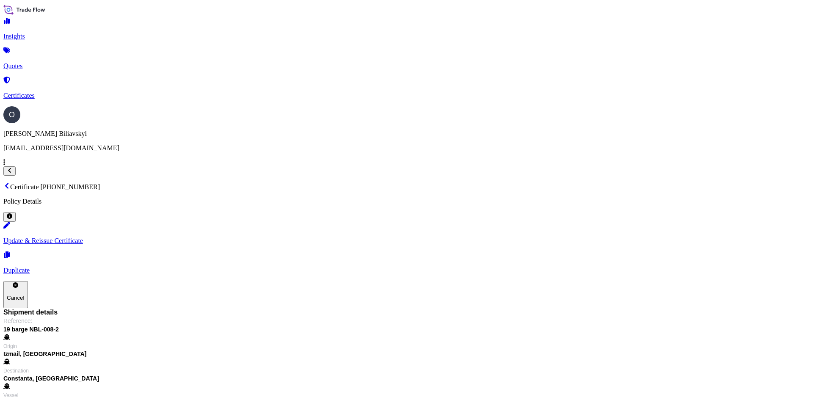
click at [55, 92] on p "Certificates" at bounding box center [406, 96] width 806 height 8
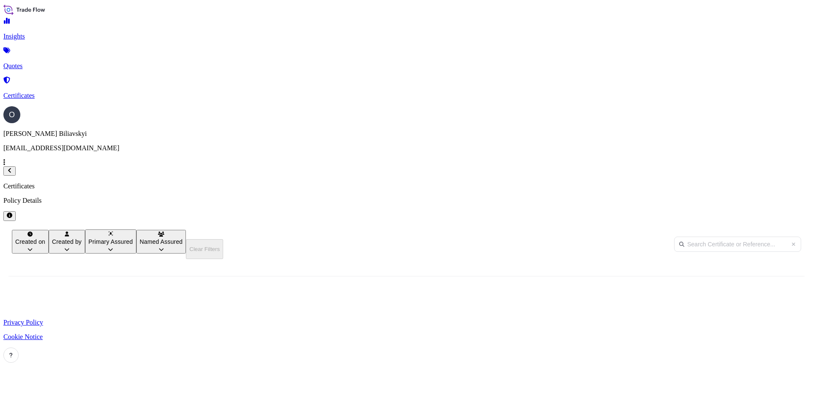
scroll to position [256, 671]
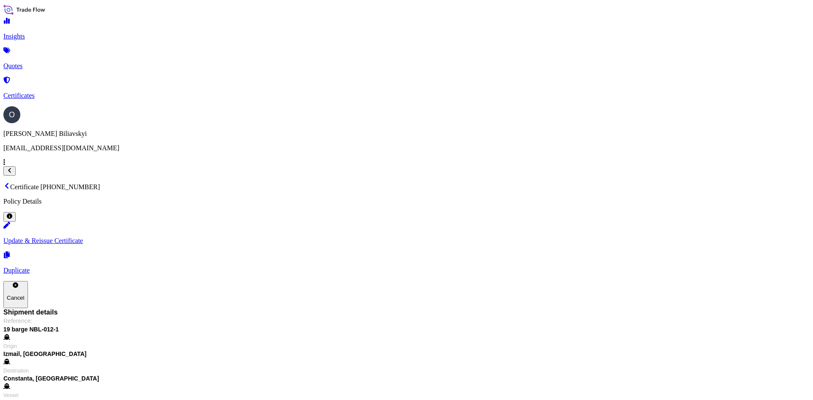
click at [42, 92] on p "Certificates" at bounding box center [406, 96] width 806 height 8
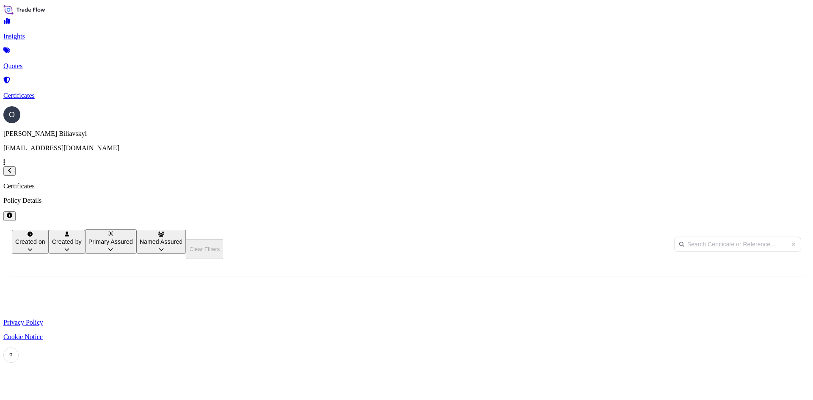
scroll to position [256, 671]
click at [259, 345] on span "22 barge NBL-019" at bounding box center [238, 349] width 41 height 8
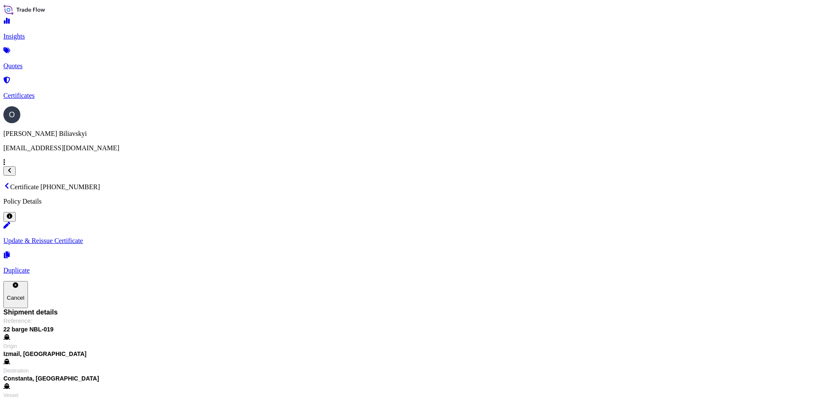
drag, startPoint x: 761, startPoint y: 93, endPoint x: 783, endPoint y: 96, distance: 22.2
copy span "0.04184"
click at [46, 62] on p "Quotes" at bounding box center [406, 66] width 806 height 8
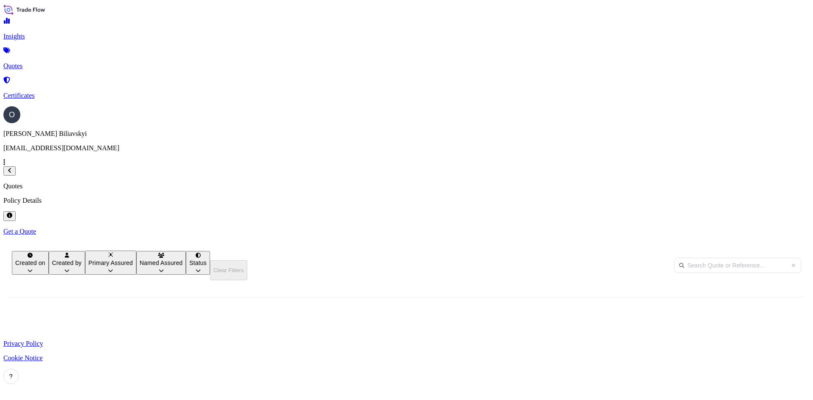
scroll to position [282, 671]
click at [44, 92] on p "Certificates" at bounding box center [406, 96] width 806 height 8
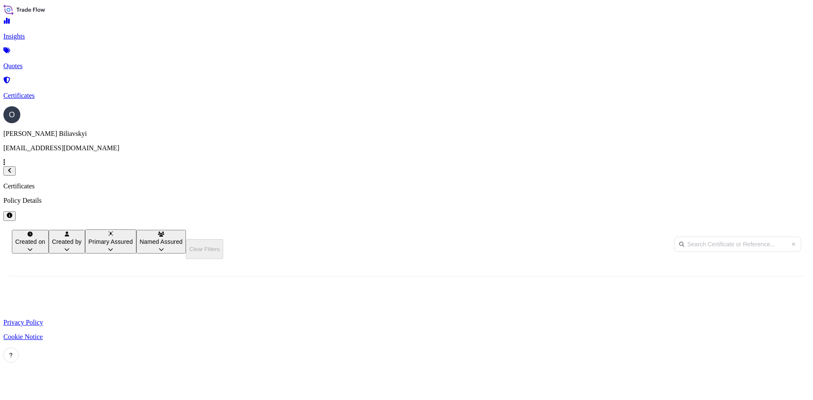
scroll to position [256, 671]
click at [142, 322] on span "[PERSON_NAME]" at bounding box center [121, 325] width 42 height 7
